Goal: Task Accomplishment & Management: Use online tool/utility

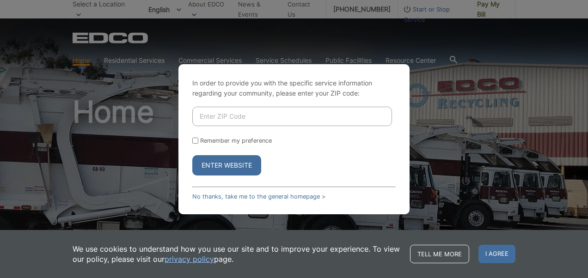
click at [264, 113] on input "Enter ZIP Code" at bounding box center [292, 116] width 200 height 19
type input "92078"
click at [246, 160] on button "Enter Website" at bounding box center [226, 165] width 69 height 20
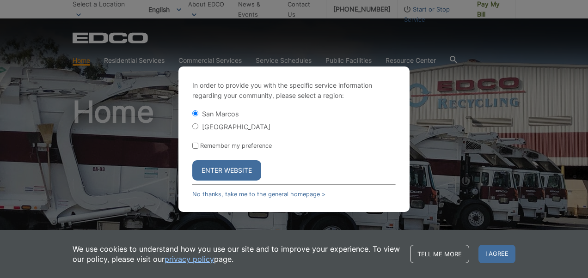
click at [241, 167] on button "Enter Website" at bounding box center [226, 171] width 69 height 20
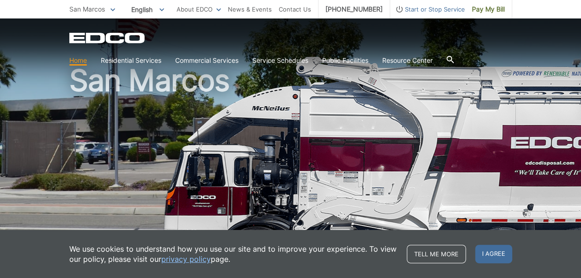
scroll to position [46, 0]
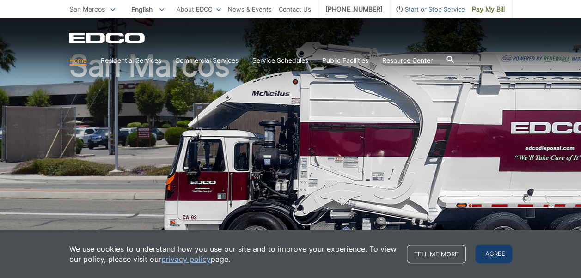
click at [500, 252] on span "I agree" at bounding box center [494, 254] width 37 height 19
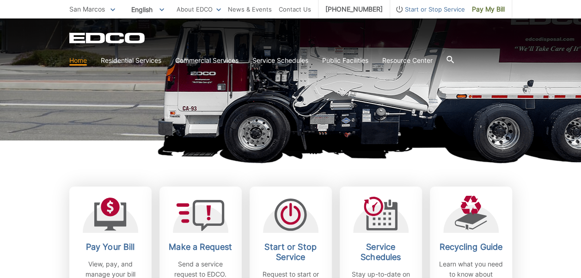
scroll to position [231, 0]
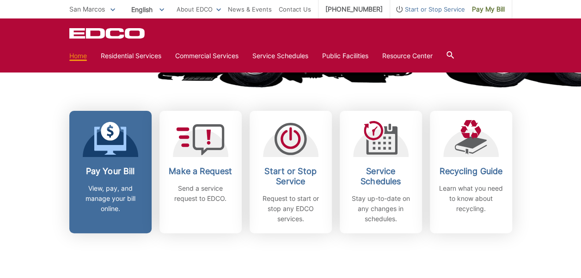
click at [115, 197] on p "View, pay, and manage your bill online." at bounding box center [110, 199] width 68 height 31
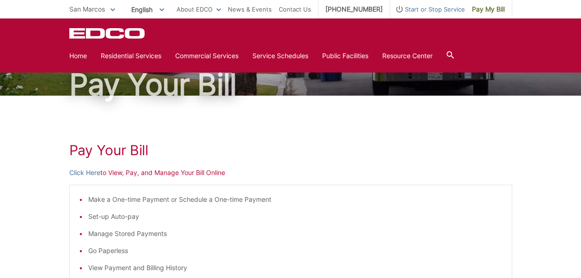
scroll to position [46, 0]
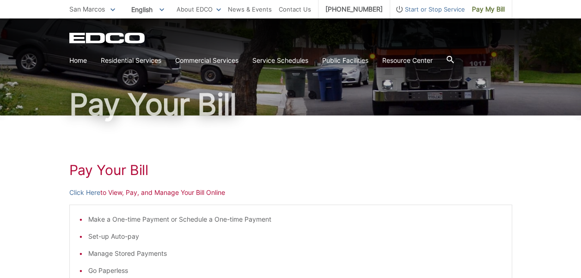
click at [123, 196] on p "Click Here to View, Pay, and Manage Your Bill Online" at bounding box center [290, 193] width 443 height 10
click at [84, 192] on link "Click Here" at bounding box center [84, 193] width 31 height 10
